Goal: Task Accomplishment & Management: Use online tool/utility

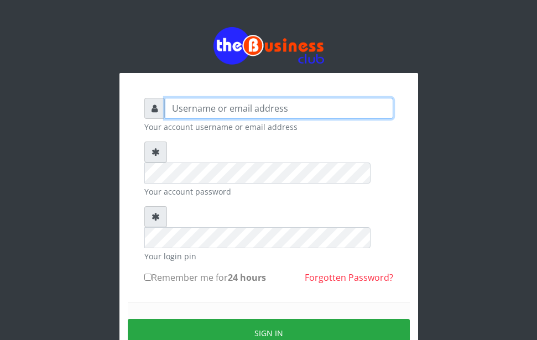
click at [223, 114] on input "text" at bounding box center [279, 108] width 229 height 21
type input "OMOLOLU"
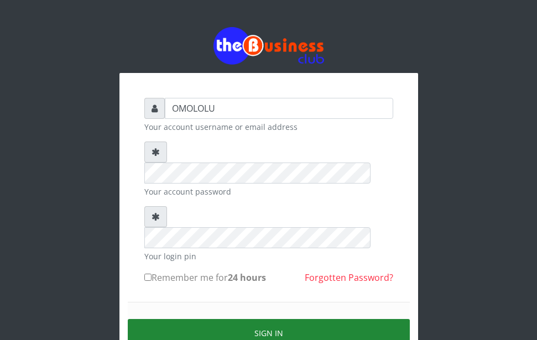
click at [239, 319] on button "Sign in" at bounding box center [269, 333] width 282 height 28
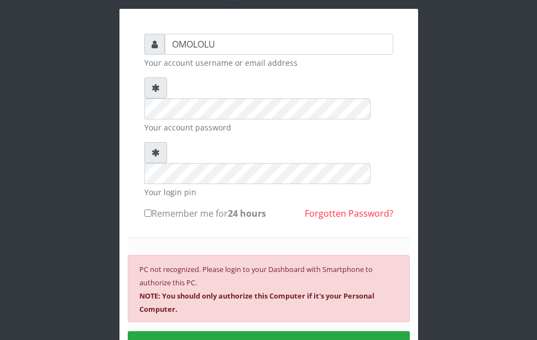
scroll to position [66, 0]
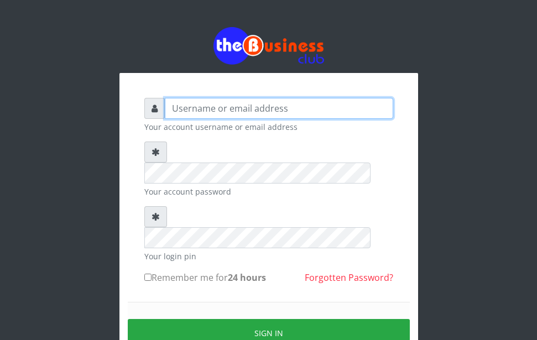
click at [278, 112] on input "text" at bounding box center [279, 108] width 229 height 21
type input "OMOLOLU"
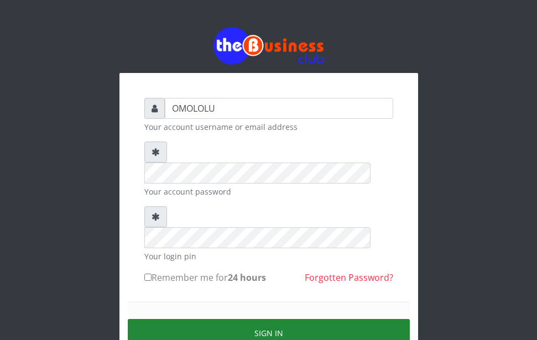
click at [260, 319] on button "Sign in" at bounding box center [269, 333] width 282 height 28
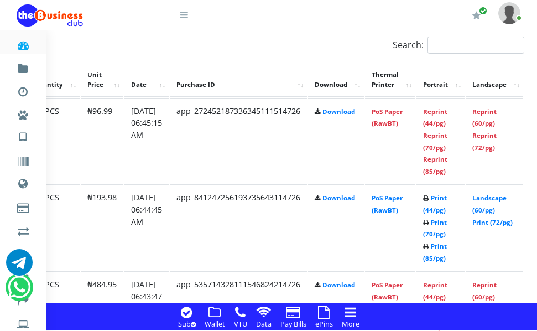
scroll to position [890, 145]
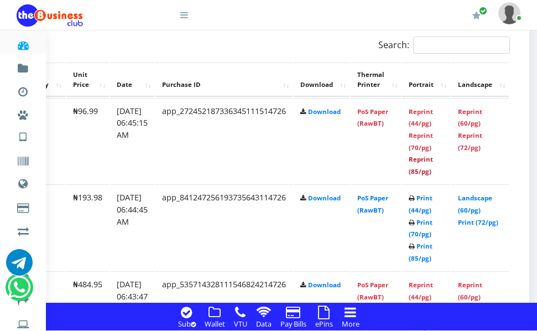
click at [433, 157] on link "Reprint (85/pg)" at bounding box center [421, 165] width 24 height 20
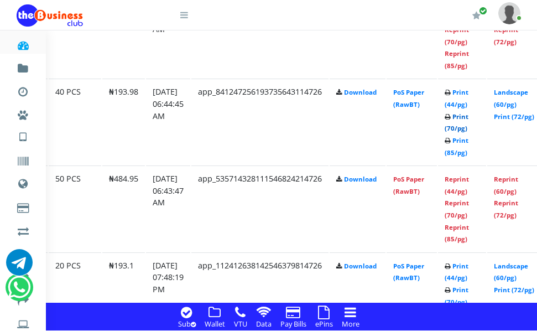
scroll to position [996, 122]
